Goal: Transaction & Acquisition: Register for event/course

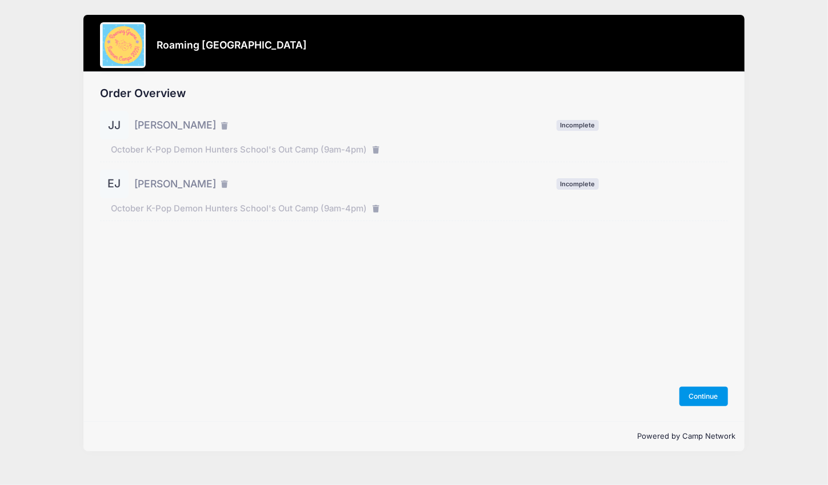
click at [699, 401] on button "Continue" at bounding box center [704, 396] width 49 height 19
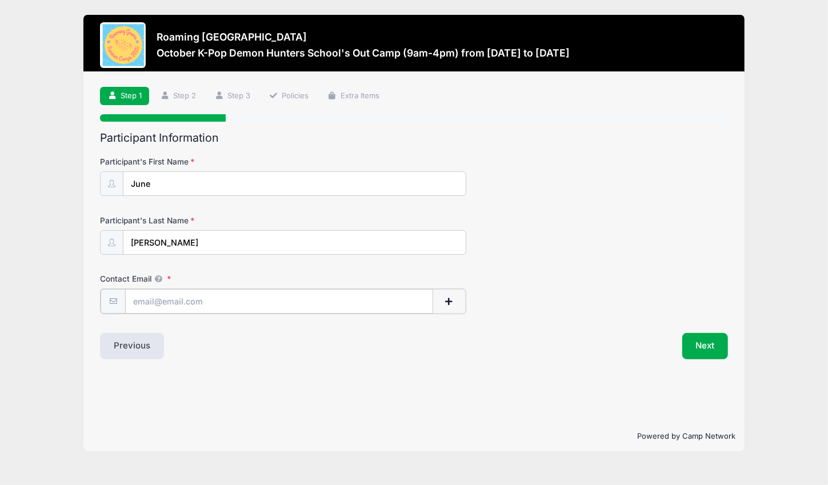
click at [182, 302] on input "Contact Email" at bounding box center [279, 301] width 308 height 25
type input "saramjohnston4@gmail.com"
click at [704, 340] on button "Next" at bounding box center [706, 345] width 46 height 26
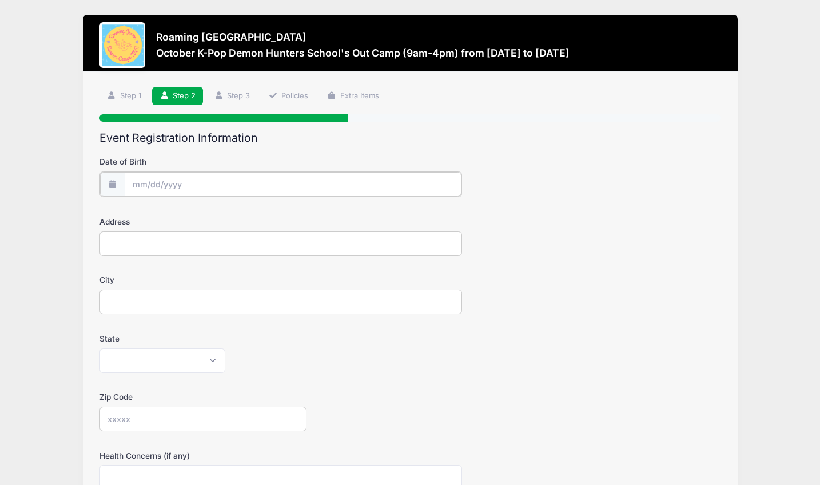
click at [151, 180] on input "Date of Birth" at bounding box center [293, 184] width 337 height 25
click at [230, 215] on input "2025" at bounding box center [231, 213] width 37 height 17
click at [248, 218] on span at bounding box center [246, 218] width 8 height 9
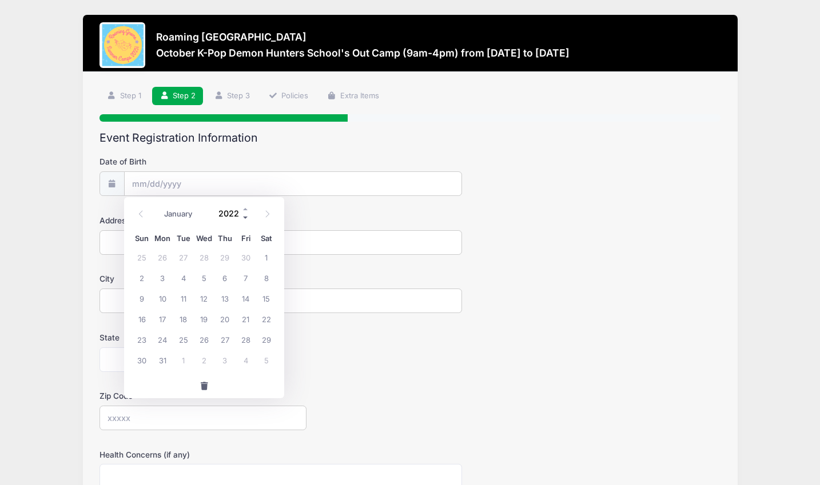
click at [248, 218] on span at bounding box center [246, 218] width 8 height 9
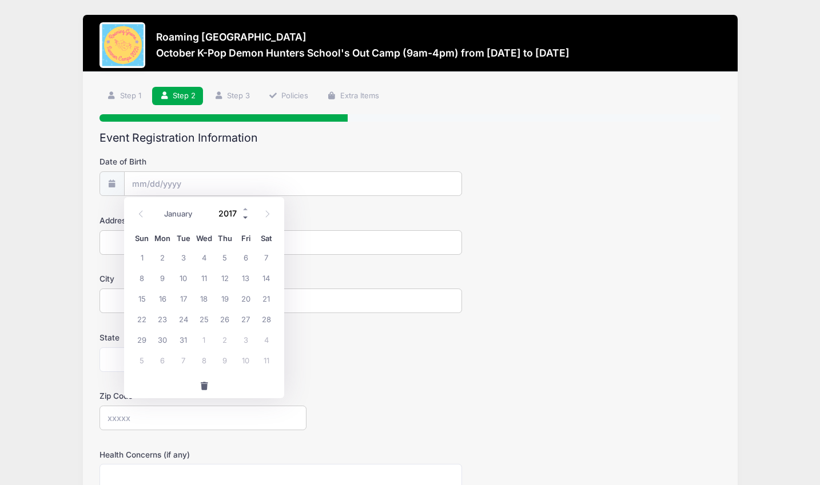
click at [248, 218] on span at bounding box center [246, 218] width 8 height 9
type input "2016"
click at [140, 213] on icon at bounding box center [141, 214] width 4 height 7
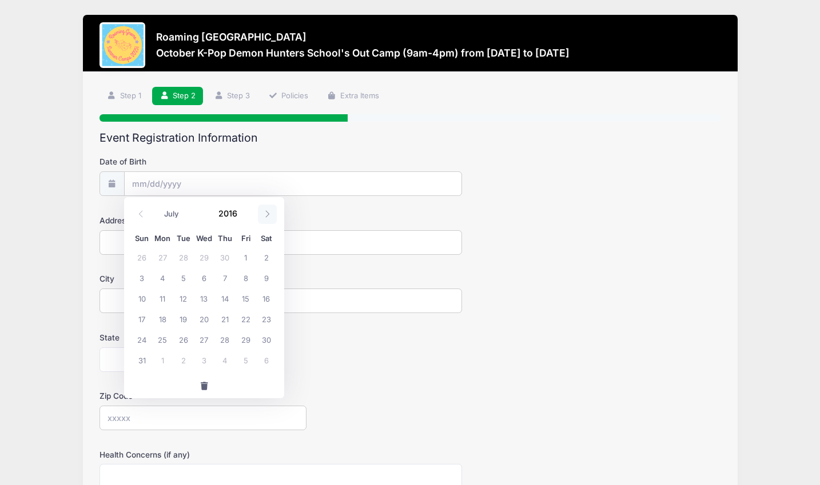
click at [269, 214] on icon at bounding box center [268, 214] width 4 height 7
click at [269, 214] on icon at bounding box center [267, 213] width 7 height 7
select select "9"
click at [164, 340] on span "24" at bounding box center [162, 339] width 21 height 21
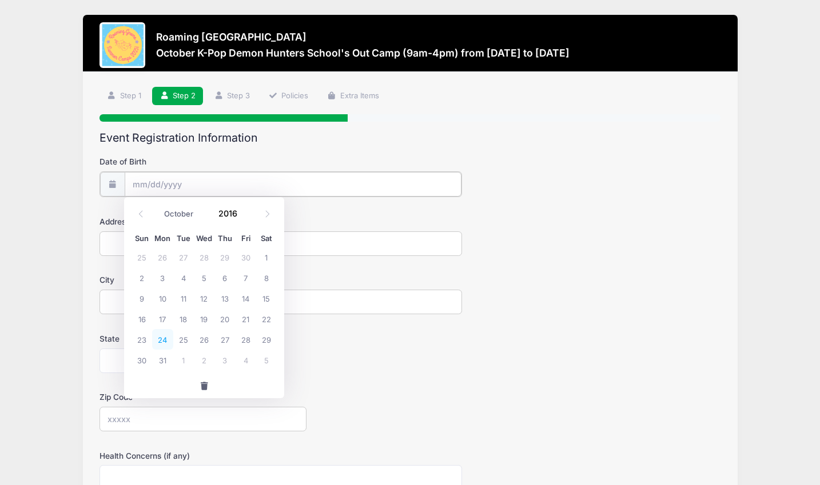
type input "10/24/2016"
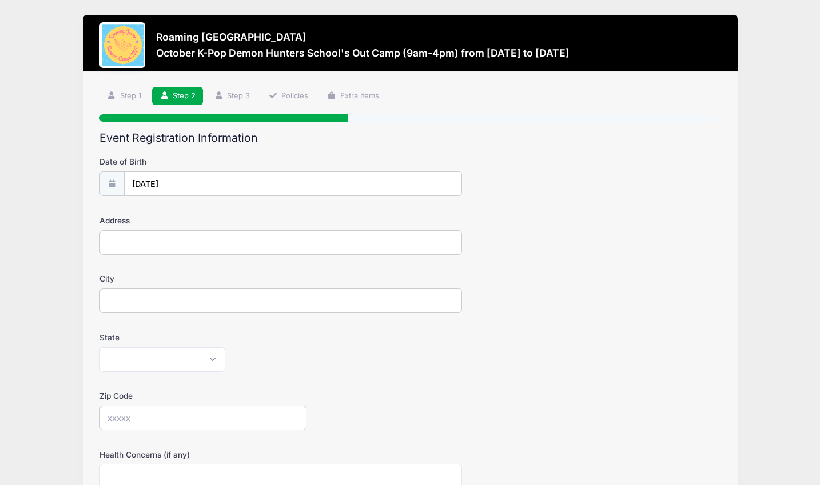
click at [121, 246] on input "Address" at bounding box center [280, 242] width 362 height 25
type input "8562 E 55th Avenue"
type input "Denver"
select select "CO"
type input "80238"
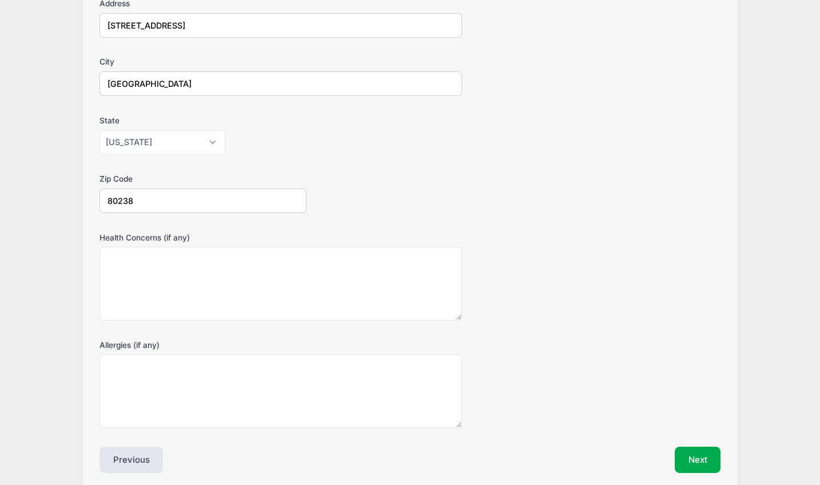
scroll to position [262, 0]
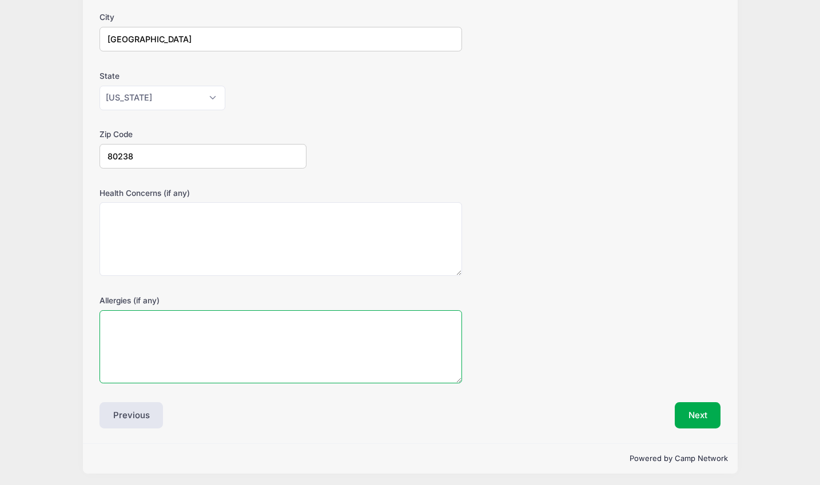
click at [195, 338] on textarea "Allergies (if any)" at bounding box center [280, 347] width 362 height 74
type textarea "No shellfish (will vomit, no epi-pen)"
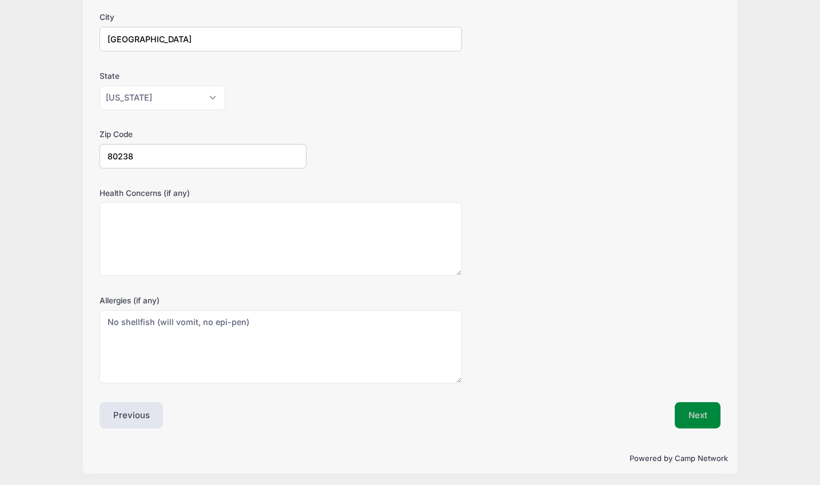
click at [691, 418] on button "Next" at bounding box center [698, 415] width 46 height 26
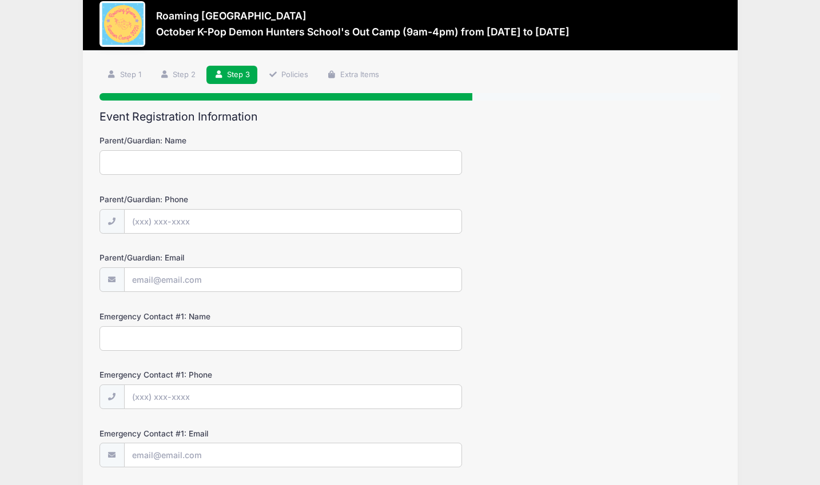
scroll to position [0, 0]
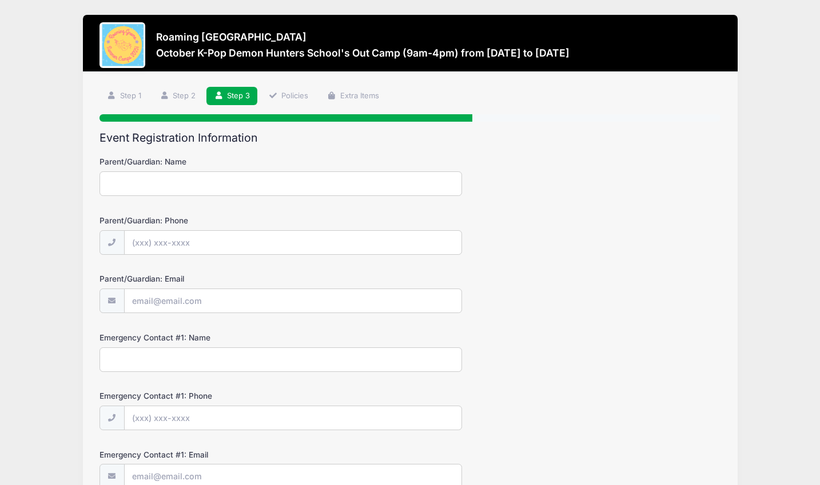
click at [162, 183] on input "Parent/Guardian: Name" at bounding box center [280, 184] width 362 height 25
type input "Sara Johnston"
type input "(660) 349-9498"
type input "[EMAIL_ADDRESS][DOMAIN_NAME]"
type input "Phil Johnston"
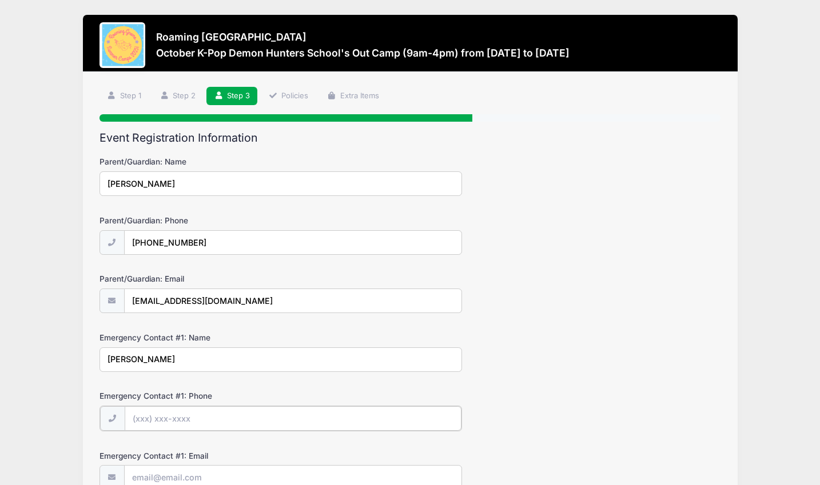
type input "(314) 704-3326"
type input "phillip.johnston@davita.com"
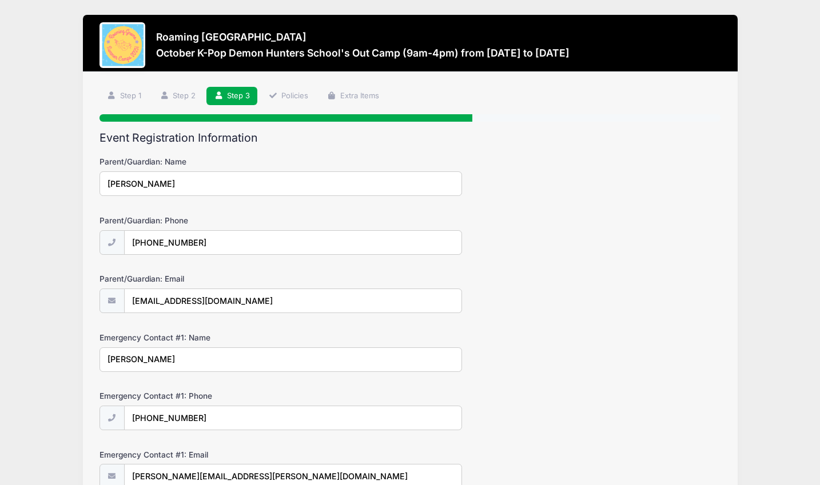
type input "Sara Davies"
type input "(720) 771-6598"
type input "sarajane_d@yahoo.com"
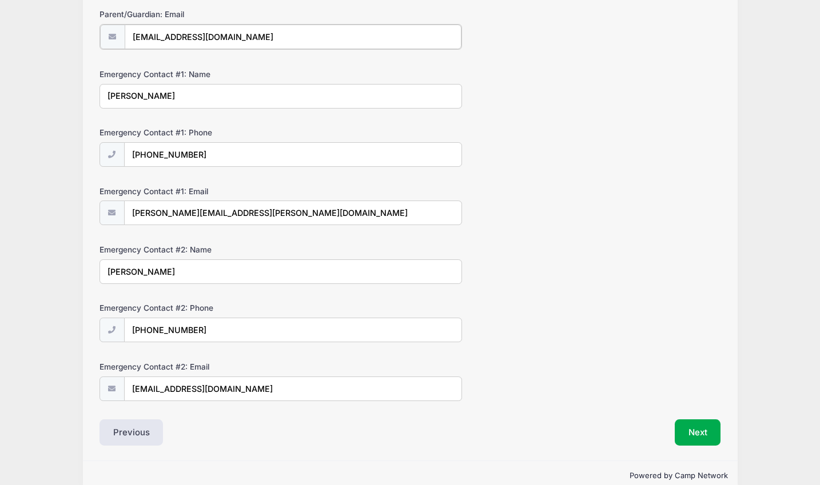
scroll to position [281, 0]
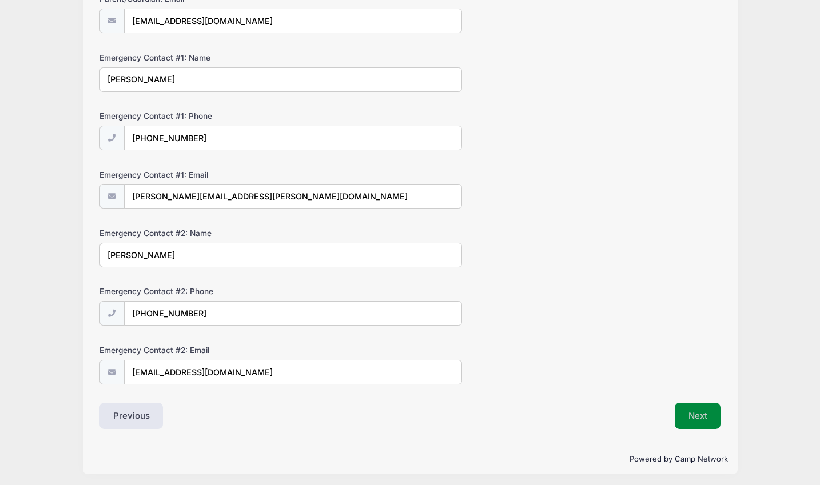
click at [701, 413] on button "Next" at bounding box center [698, 416] width 46 height 26
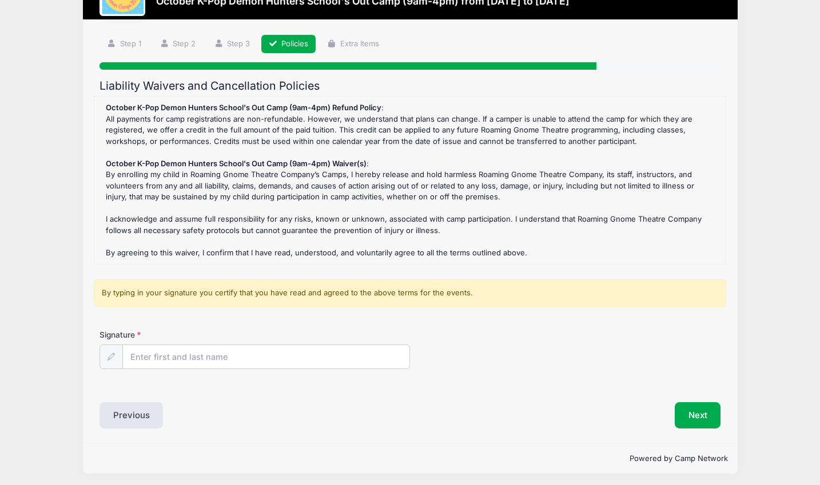
scroll to position [53, 0]
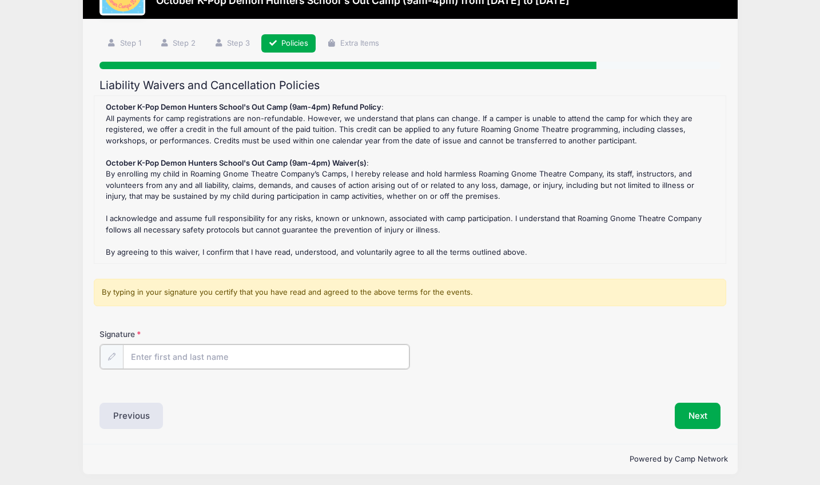
click at [146, 360] on input "Signature" at bounding box center [266, 357] width 286 height 25
type input "Sara Johnston"
click at [408, 377] on div "Signature Sara Johnston" at bounding box center [410, 358] width 632 height 58
click at [699, 415] on button "Next" at bounding box center [698, 415] width 46 height 26
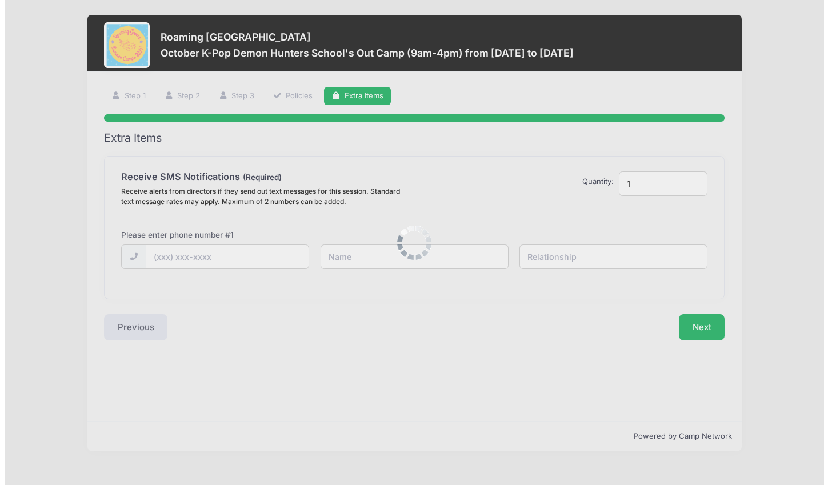
scroll to position [0, 0]
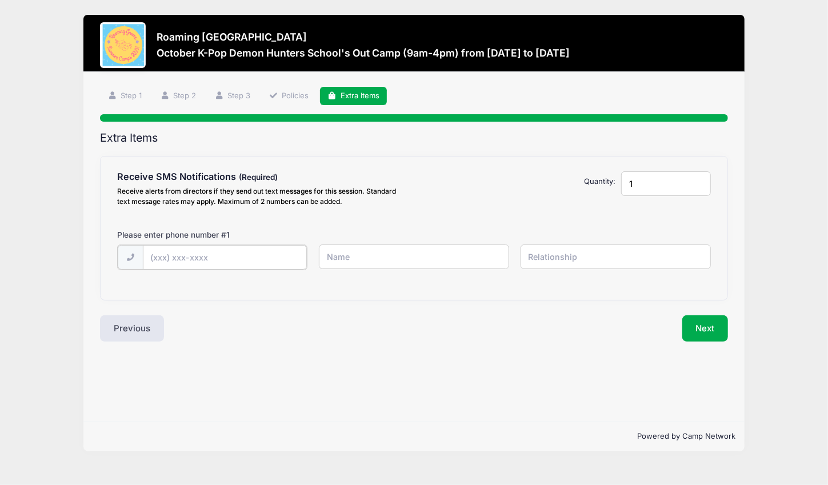
click at [186, 261] on input "text" at bounding box center [225, 257] width 165 height 25
type input "(660) 349-9498"
type input "Sara"
type input "Parent"
click at [704, 330] on button "Next" at bounding box center [706, 327] width 46 height 26
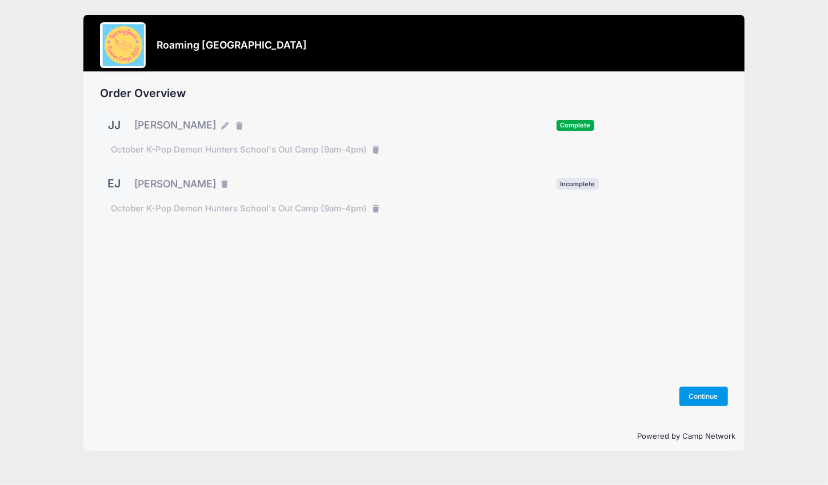
click at [698, 400] on button "Continue" at bounding box center [704, 396] width 49 height 19
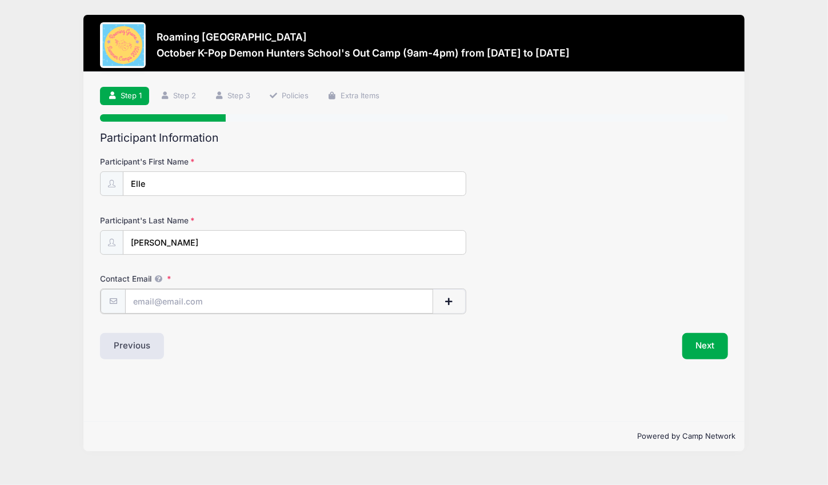
click at [165, 309] on input "Contact Email" at bounding box center [279, 301] width 308 height 25
type input "saramjohnston4@gmail.com"
click at [707, 340] on button "Next" at bounding box center [706, 345] width 46 height 26
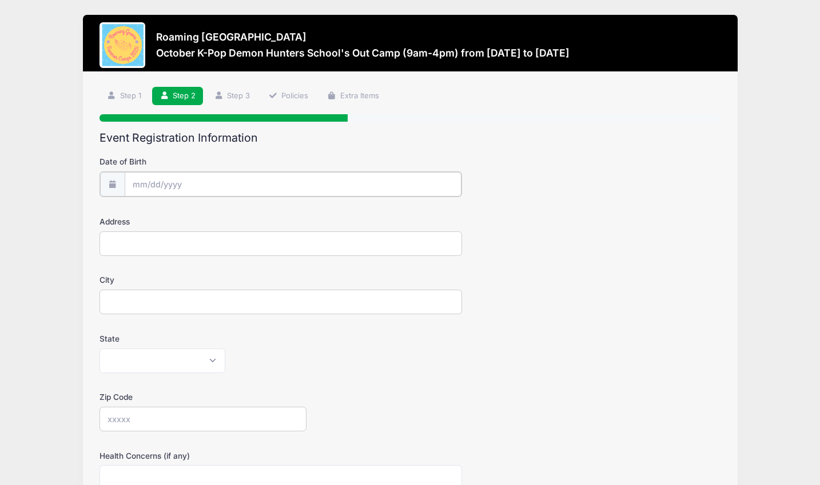
click at [159, 178] on input "Date of Birth" at bounding box center [293, 184] width 337 height 25
click at [234, 216] on input "2025" at bounding box center [231, 213] width 37 height 17
click at [245, 217] on span at bounding box center [246, 218] width 8 height 9
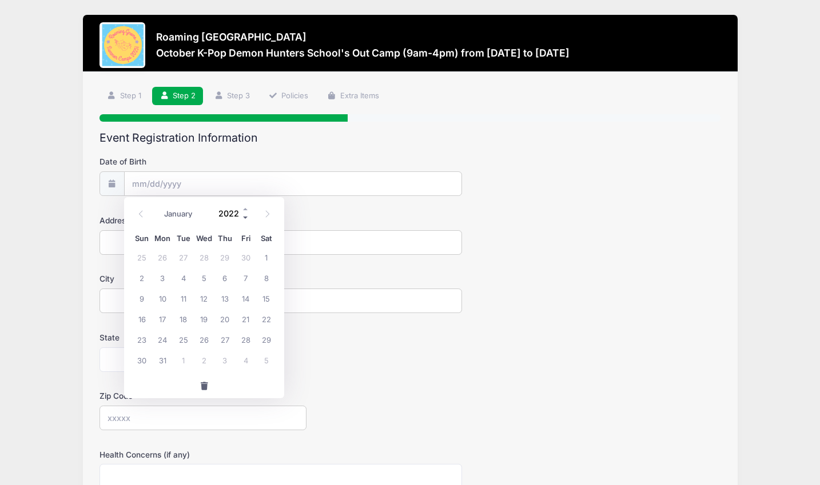
click at [245, 217] on span at bounding box center [246, 218] width 8 height 9
type input "2019"
click at [142, 214] on icon at bounding box center [140, 213] width 7 height 7
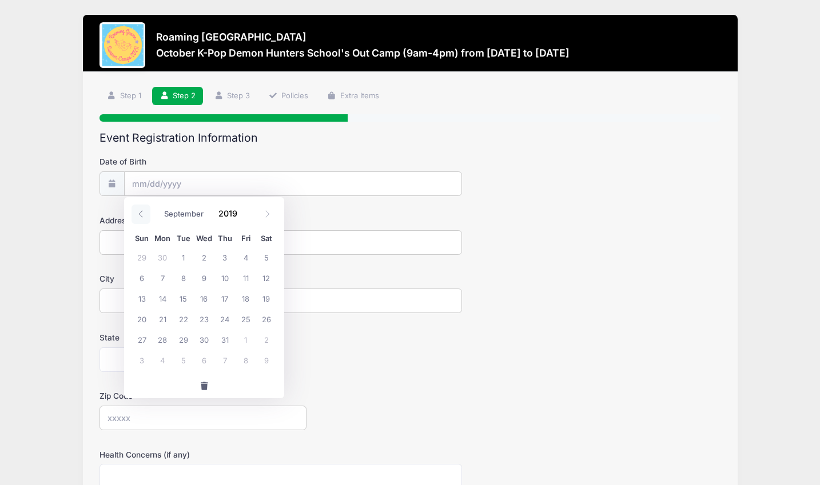
click at [142, 214] on icon at bounding box center [140, 213] width 7 height 7
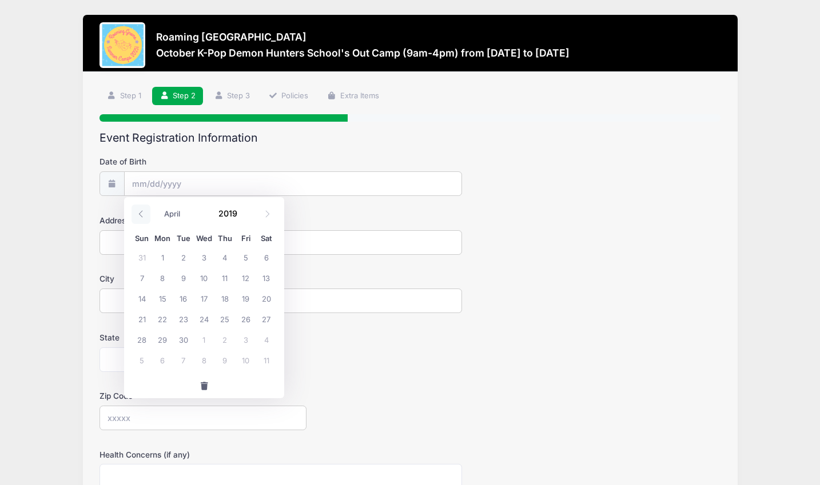
click at [142, 214] on icon at bounding box center [140, 213] width 7 height 7
select select "2"
click at [224, 340] on span "28" at bounding box center [224, 339] width 21 height 21
type input "03/28/2019"
click at [179, 236] on input "Address" at bounding box center [280, 242] width 362 height 25
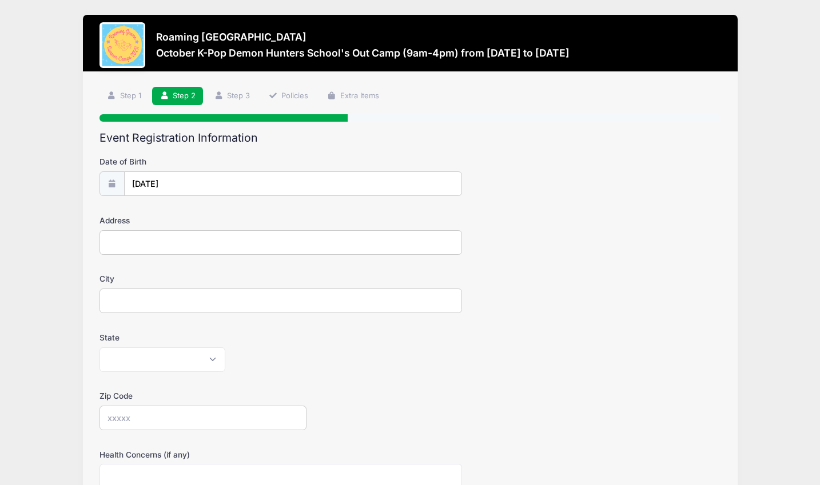
type input "8562 E 55th Avenue"
type input "Denver"
select select "CO"
type input "80238"
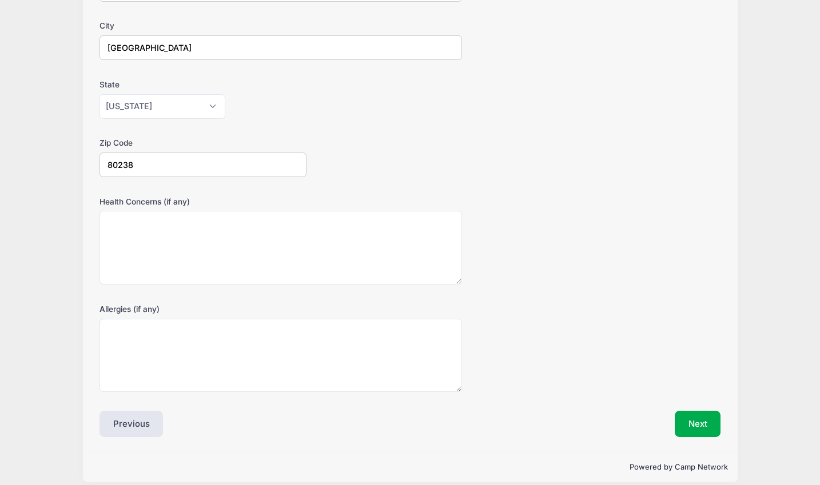
scroll to position [262, 0]
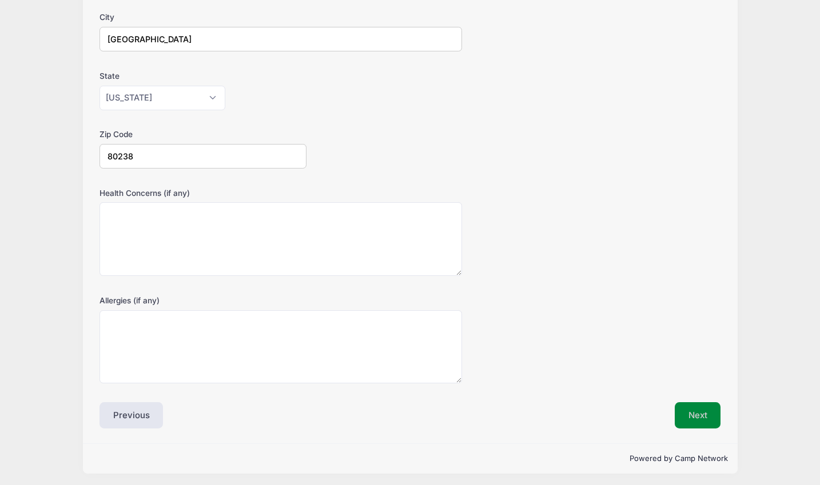
click at [697, 410] on button "Next" at bounding box center [698, 415] width 46 height 26
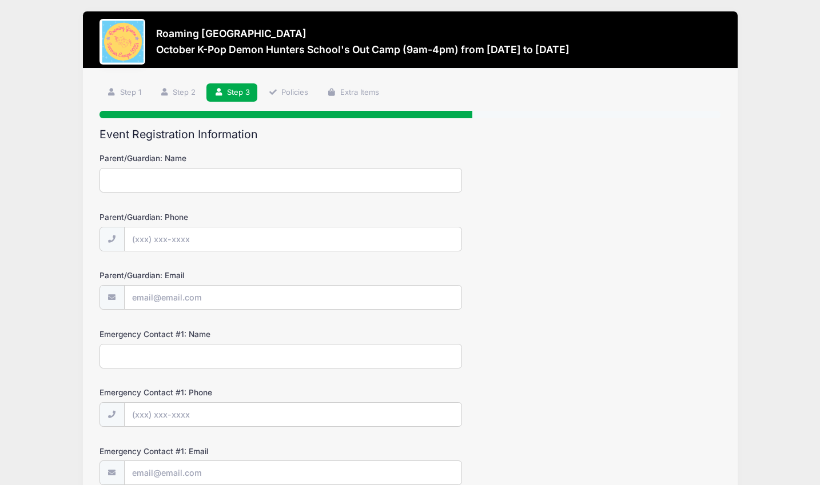
scroll to position [0, 0]
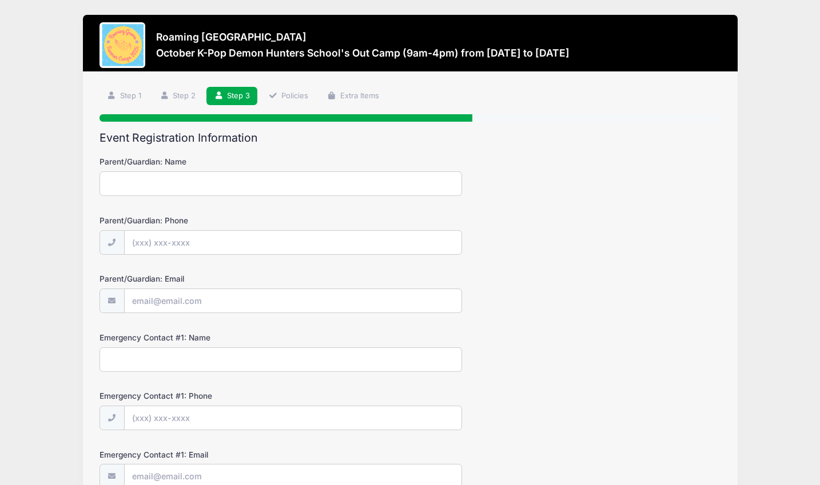
click at [137, 179] on input "Parent/Guardian: Name" at bounding box center [280, 184] width 362 height 25
type input "Sara Johnston"
type input "(660) 349-9498"
type input "[EMAIL_ADDRESS][DOMAIN_NAME]"
type input "Phil Johnston"
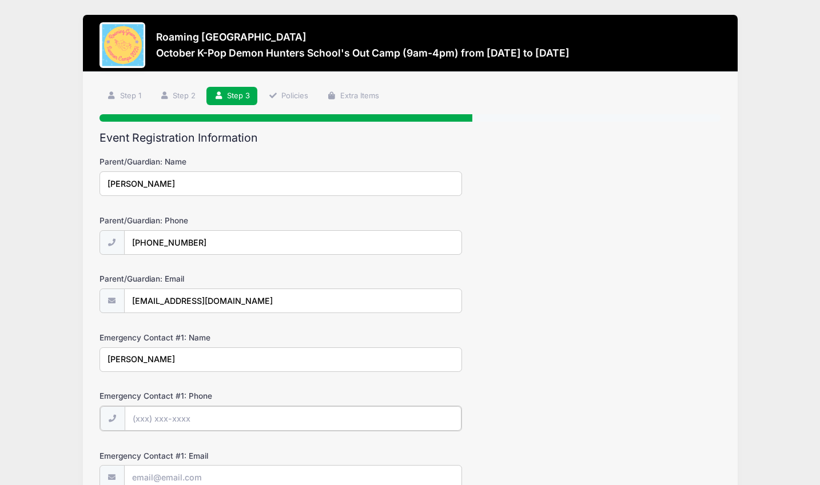
type input "(314) 704-3326"
type input "phillip.johnston@davita.com"
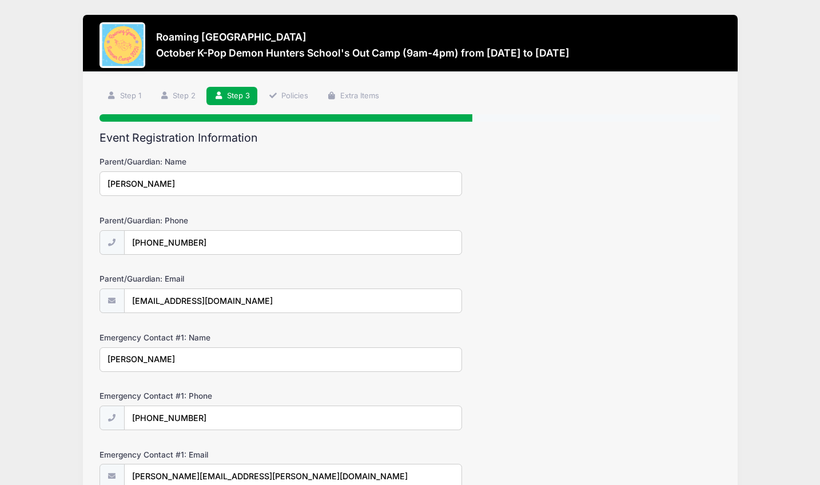
type input "Sara Davies"
type input "(720) 771-6598"
type input "sarajane_d@yahoo.com"
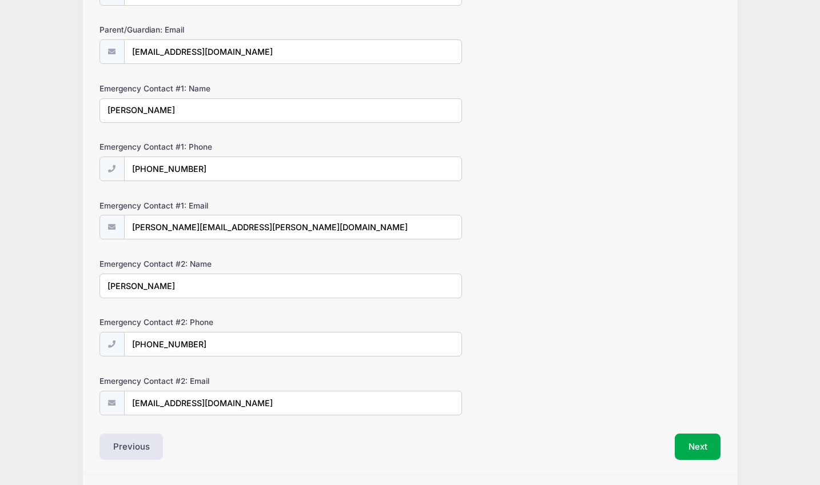
scroll to position [280, 0]
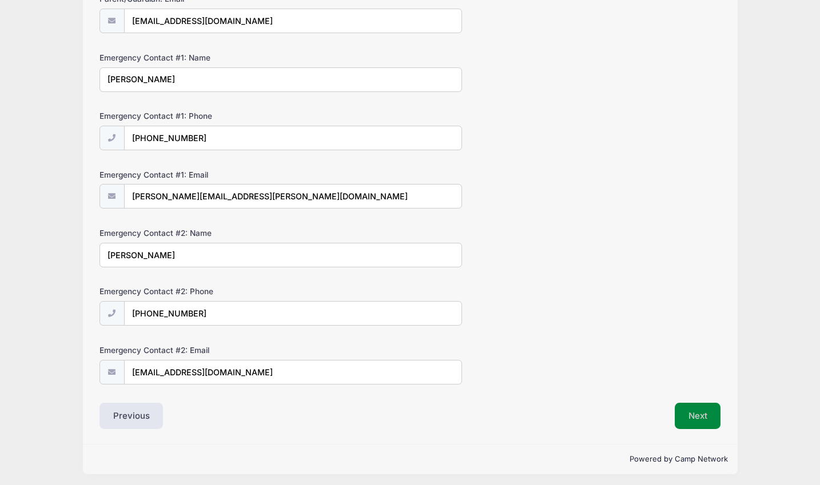
click at [700, 413] on button "Next" at bounding box center [698, 416] width 46 height 26
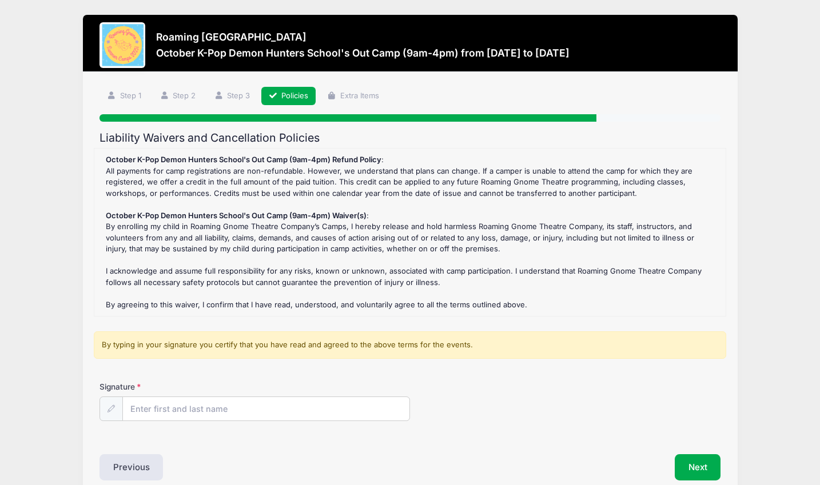
scroll to position [54, 0]
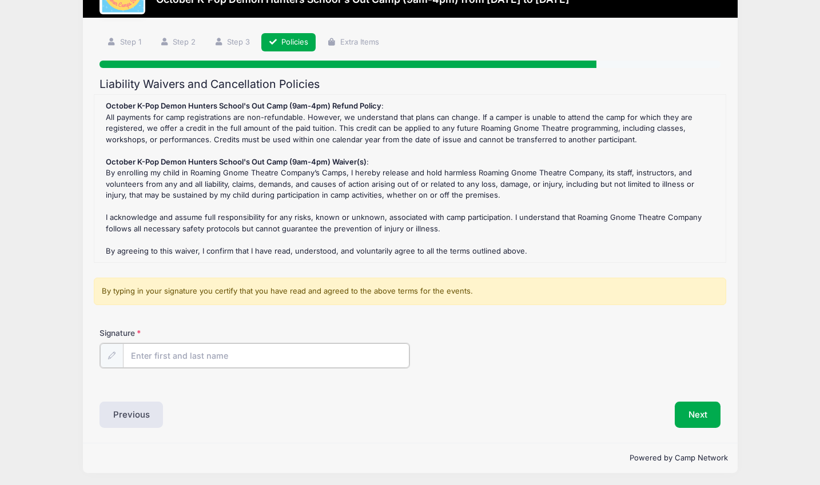
click at [189, 359] on input "Signature" at bounding box center [266, 356] width 286 height 25
type input "Sara Johnston"
click at [458, 387] on div "Liability Waivers and Cancellation Policies October K-Pop Demon Hunters School'…" at bounding box center [409, 253] width 621 height 350
click at [704, 414] on button "Next" at bounding box center [698, 414] width 46 height 26
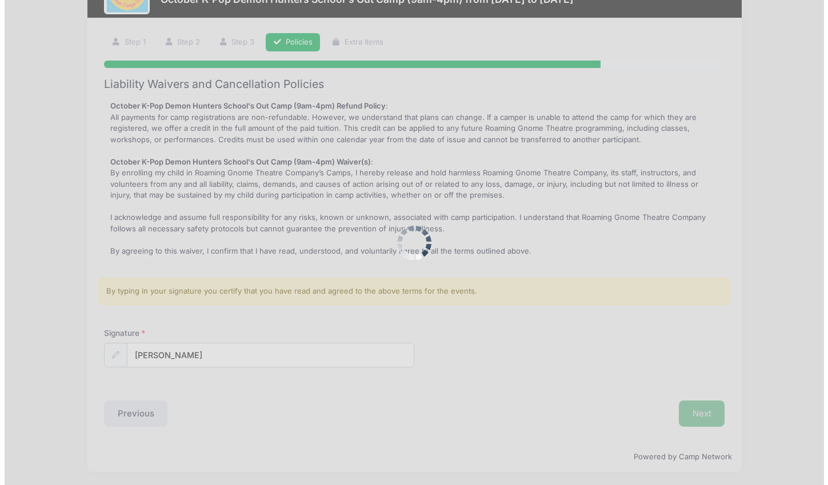
scroll to position [0, 0]
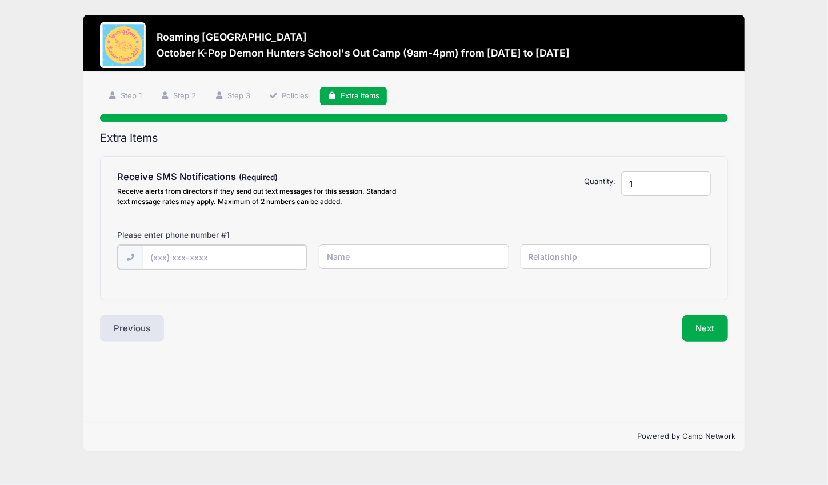
click at [221, 264] on input "text" at bounding box center [225, 257] width 165 height 25
type input "(660) 349-9498"
type input "Sara"
type input "Parent"
click at [699, 333] on button "Next" at bounding box center [706, 327] width 46 height 26
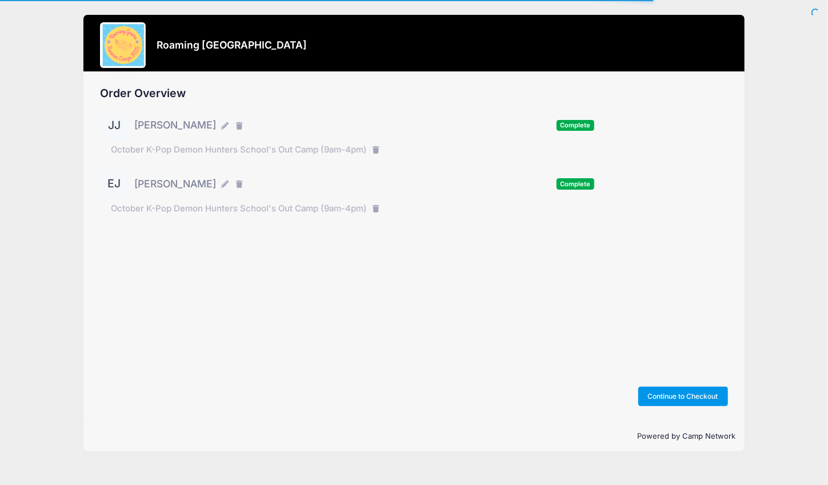
click at [681, 404] on button "Continue to Checkout" at bounding box center [684, 396] width 90 height 19
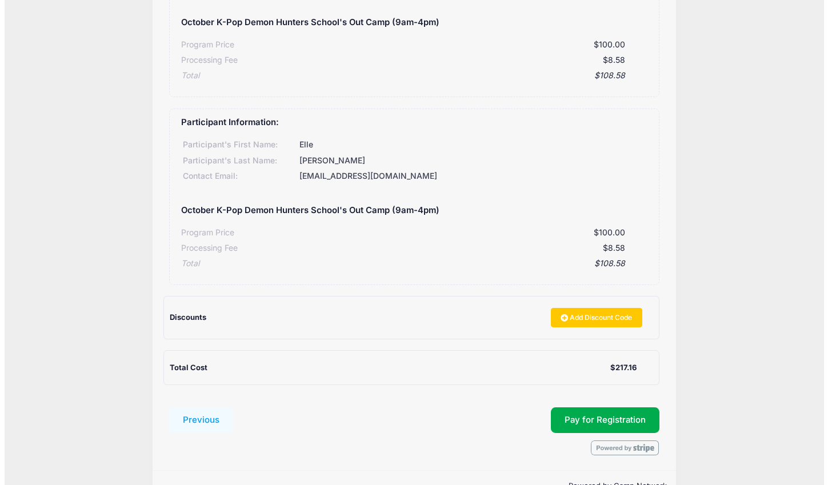
scroll to position [217, 0]
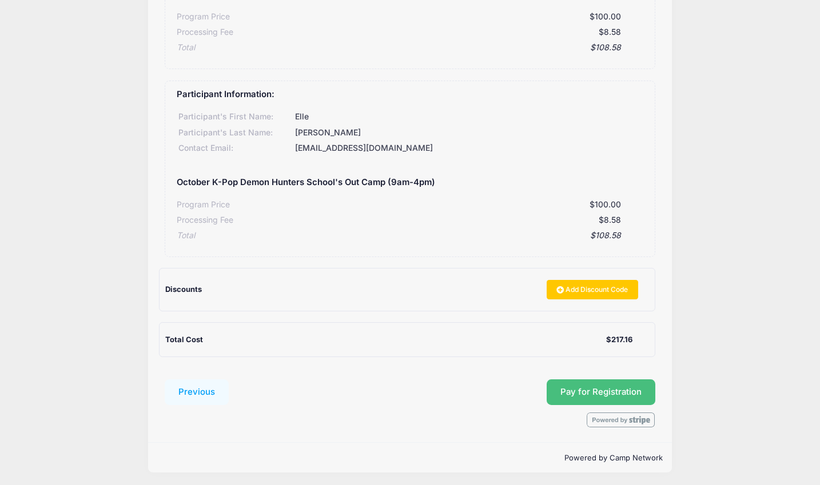
click at [604, 392] on button "Pay for Registration" at bounding box center [601, 393] width 109 height 26
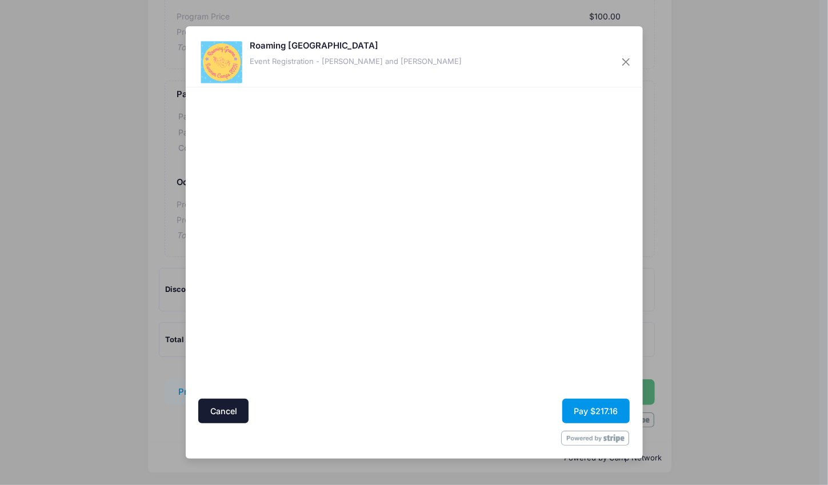
click at [601, 409] on button "Pay $217.16" at bounding box center [596, 411] width 67 height 25
